Goal: Transaction & Acquisition: Purchase product/service

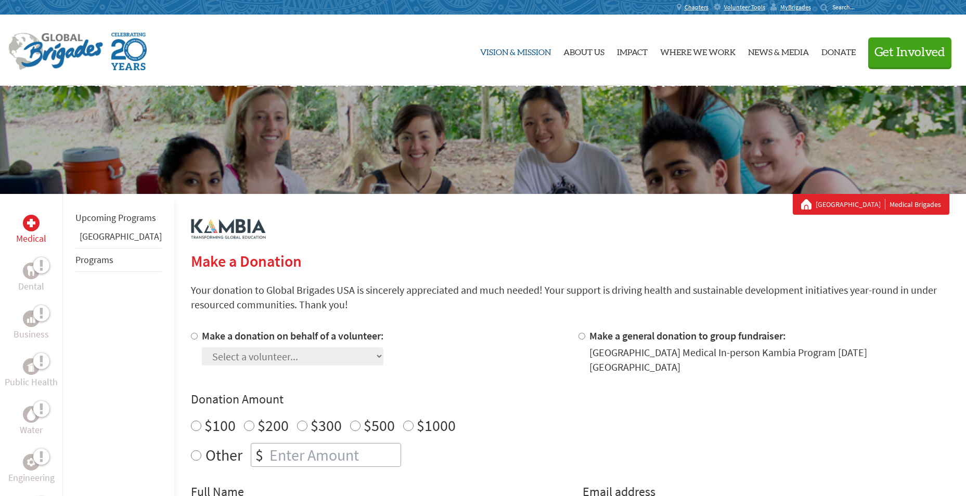
click at [509, 53] on link "Vision & Mission" at bounding box center [515, 50] width 71 height 54
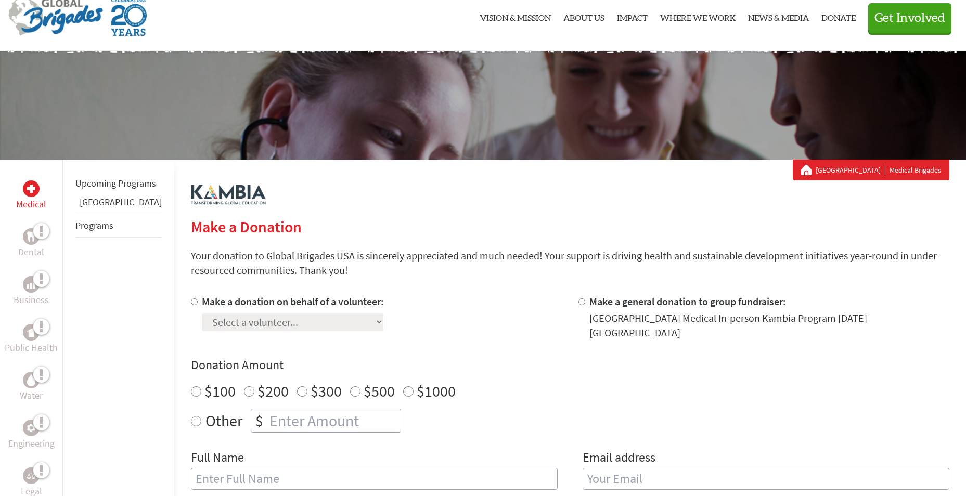
scroll to position [52, 0]
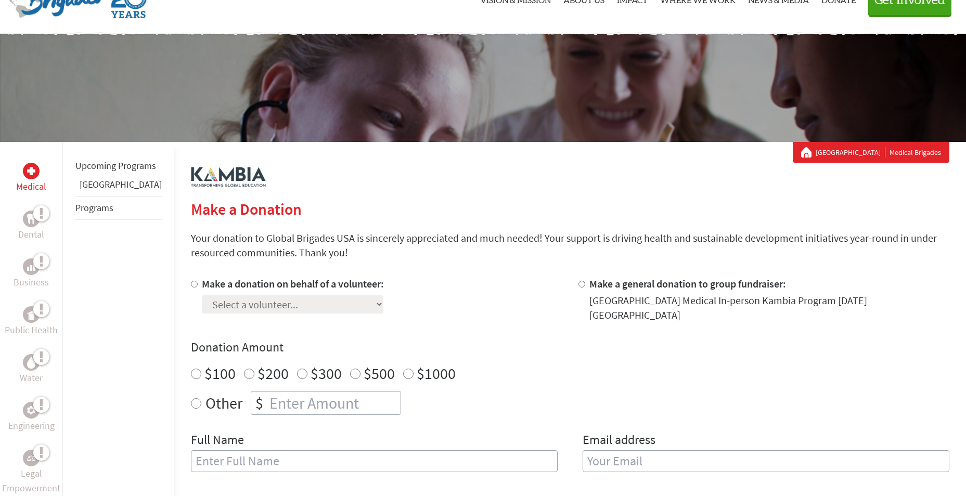
click at [191, 284] on input "Make a donation on behalf of a volunteer:" at bounding box center [194, 284] width 7 height 7
radio input "true"
click at [332, 304] on select "Select a volunteer... [PERSON_NAME] [PERSON_NAME] [PERSON_NAME] [PERSON_NAME]" at bounding box center [293, 304] width 182 height 18
select select "B9263963-8B55-11F0-9E6E-42010A400005"
click at [202, 295] on select "Select a volunteer... [PERSON_NAME] [PERSON_NAME] [PERSON_NAME] [PERSON_NAME]" at bounding box center [293, 304] width 182 height 18
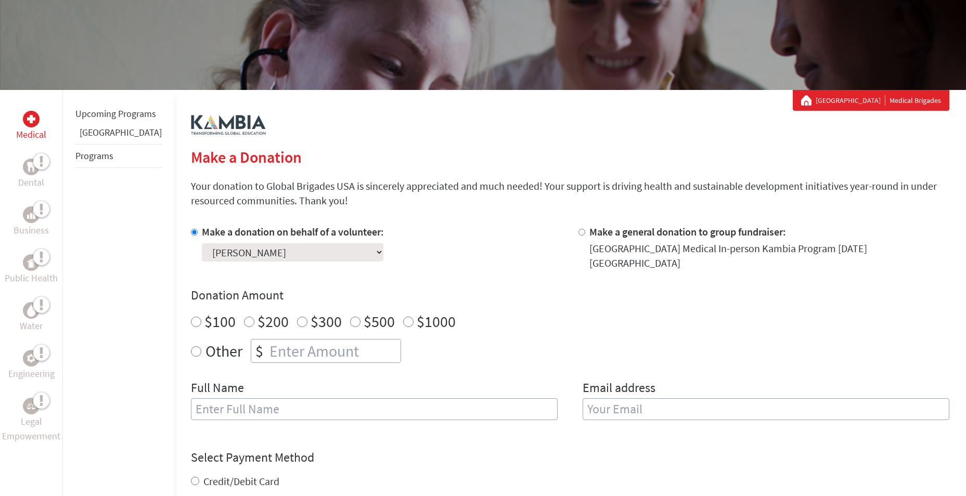
scroll to position [156, 0]
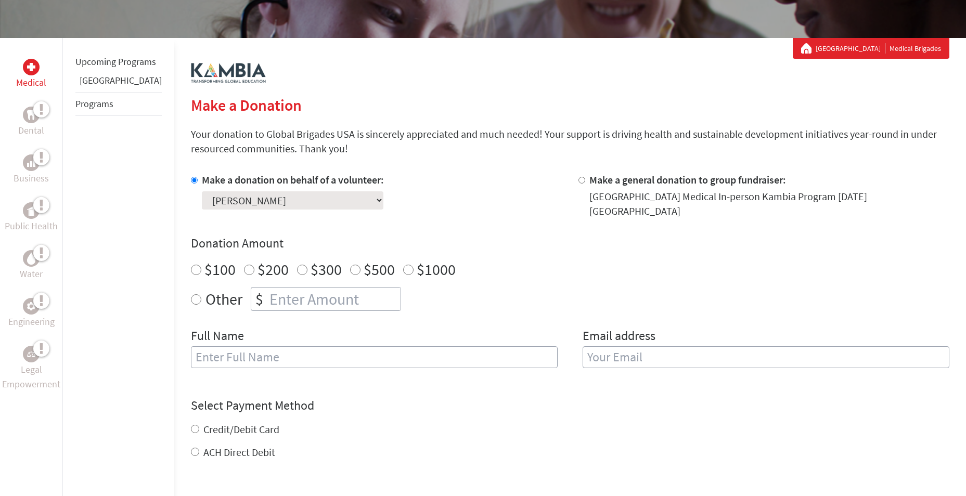
click at [244, 265] on input "$200" at bounding box center [249, 270] width 10 height 10
radio input "true"
click at [279, 352] on input "text" at bounding box center [374, 357] width 367 height 22
type input "[PERSON_NAME]"
click at [607, 351] on input "email" at bounding box center [766, 357] width 367 height 22
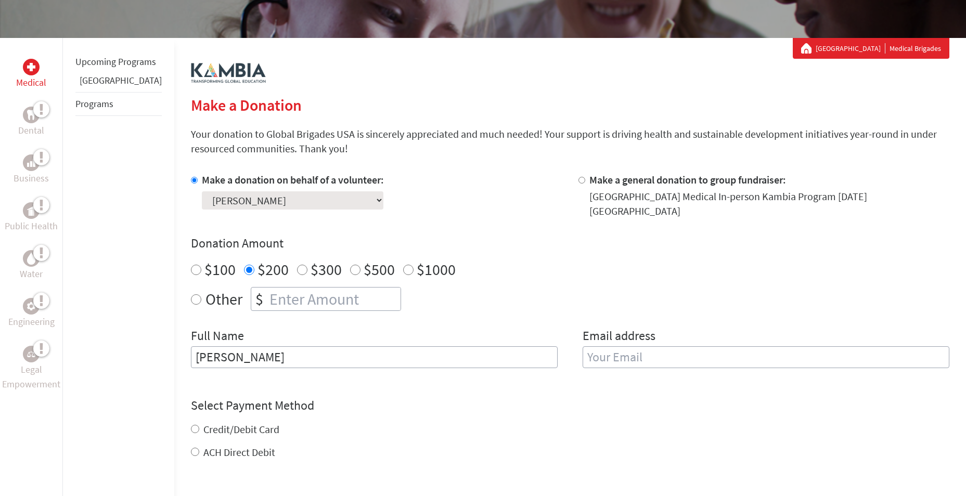
type input "[EMAIL_ADDRESS][DOMAIN_NAME]"
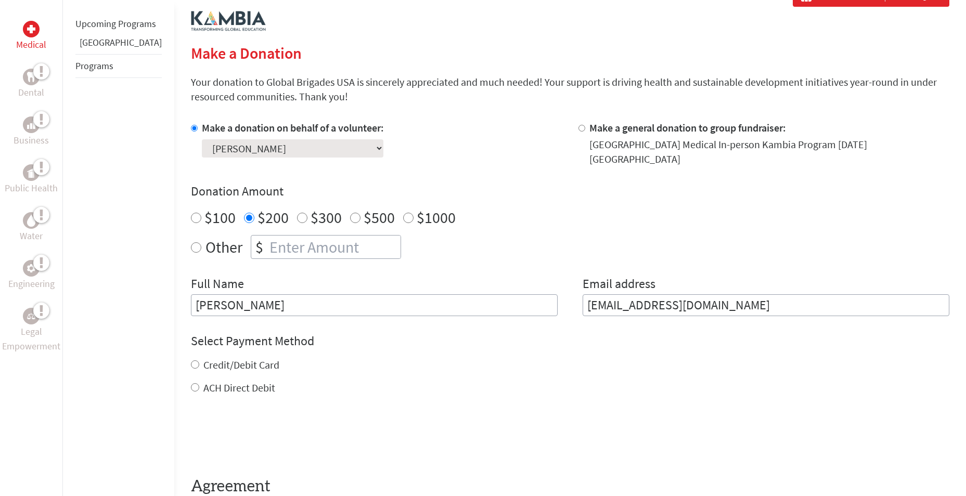
click at [191, 369] on div "Credit/Debit Card ACH Direct Debit" at bounding box center [570, 376] width 758 height 37
click at [191, 360] on input "Credit/Debit Card" at bounding box center [195, 364] width 8 height 8
radio input "true"
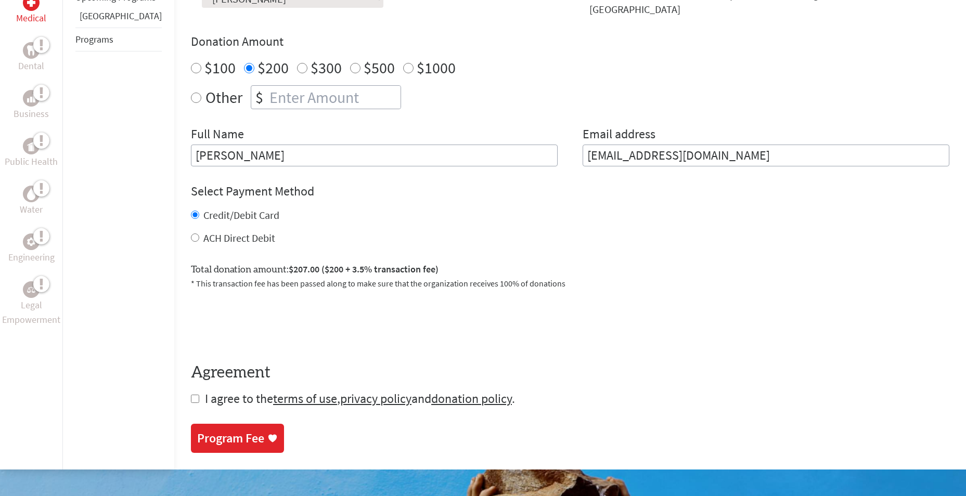
scroll to position [364, 0]
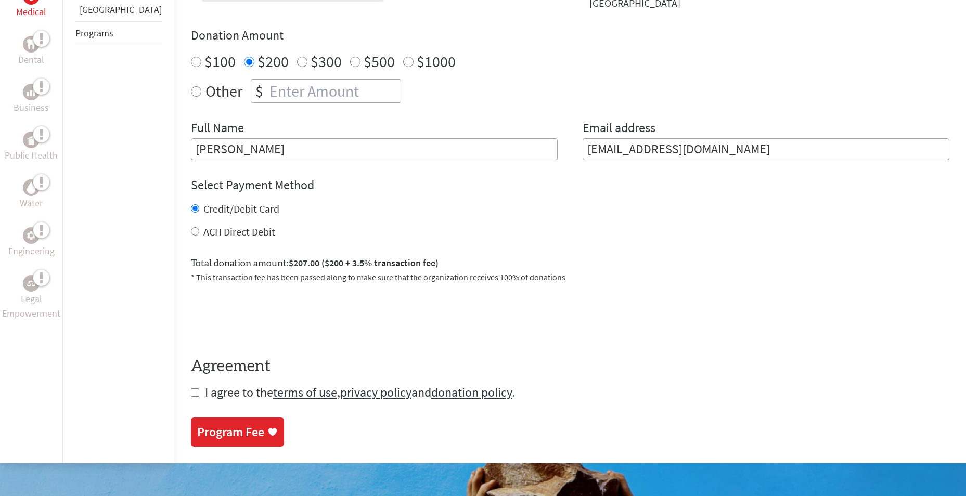
click at [191, 389] on input "checkbox" at bounding box center [195, 393] width 8 height 8
checkbox input "true"
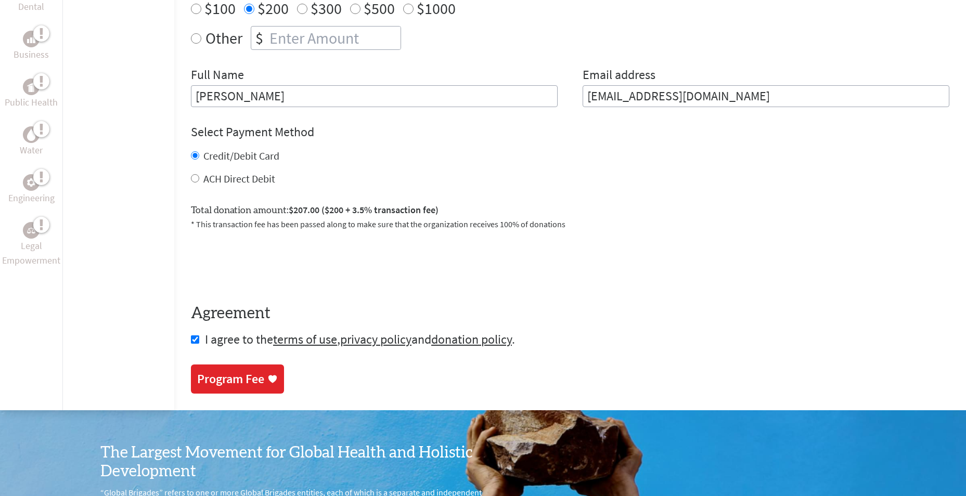
scroll to position [416, 0]
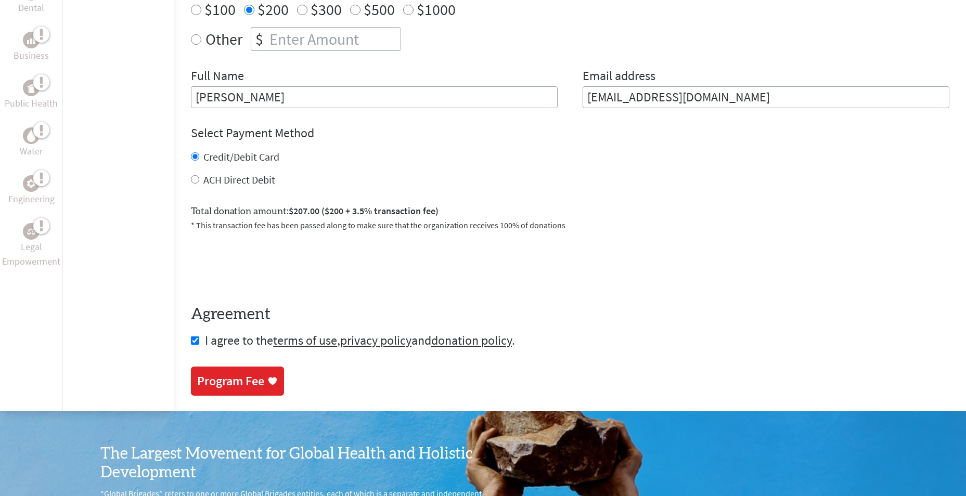
click at [220, 373] on div "Program Fee" at bounding box center [230, 381] width 67 height 17
